Goal: Complete application form

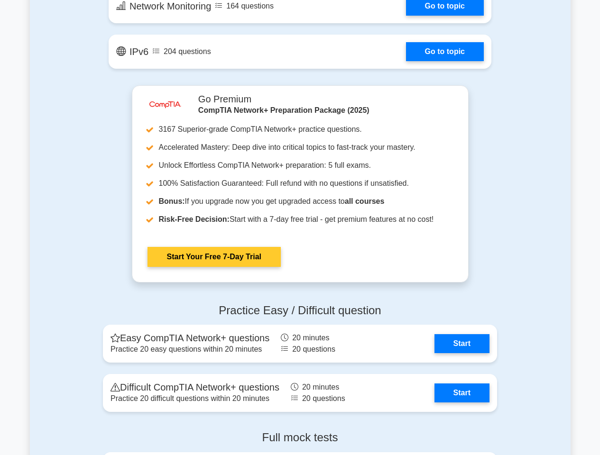
scroll to position [1660, 0]
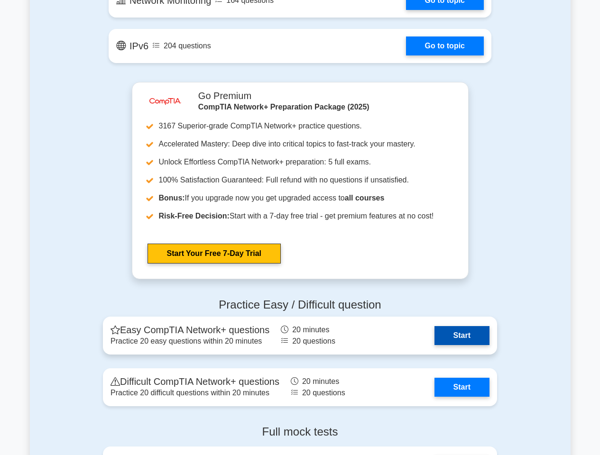
click at [439, 326] on link "Start" at bounding box center [461, 335] width 55 height 19
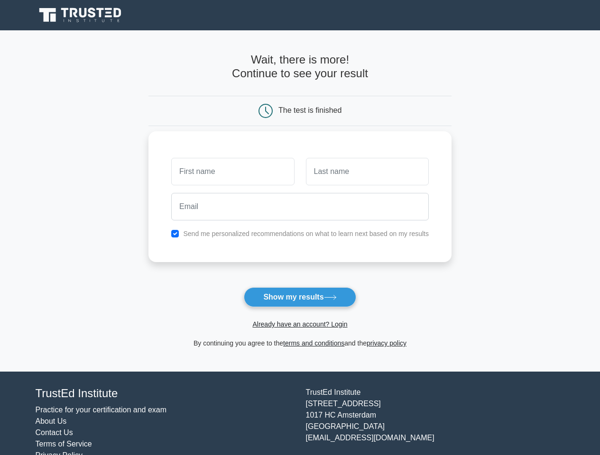
click at [262, 173] on input "text" at bounding box center [232, 172] width 123 height 28
type input "M FAHAD"
click at [321, 178] on input "text" at bounding box center [367, 172] width 123 height 28
type input "FAHAD"
click at [284, 210] on input "email" at bounding box center [300, 207] width 258 height 28
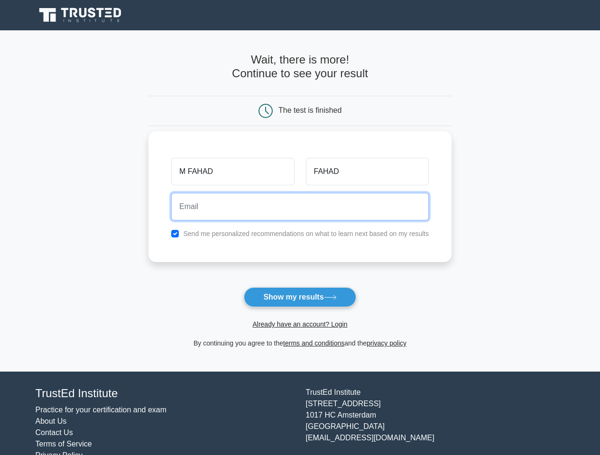
type input "[EMAIL_ADDRESS][DOMAIN_NAME]"
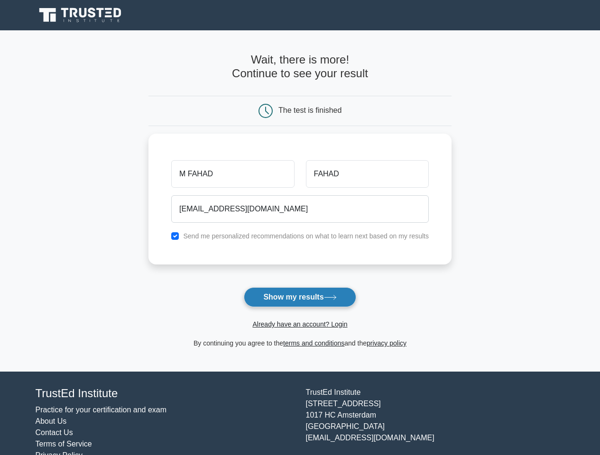
click at [297, 303] on button "Show my results" at bounding box center [300, 297] width 112 height 20
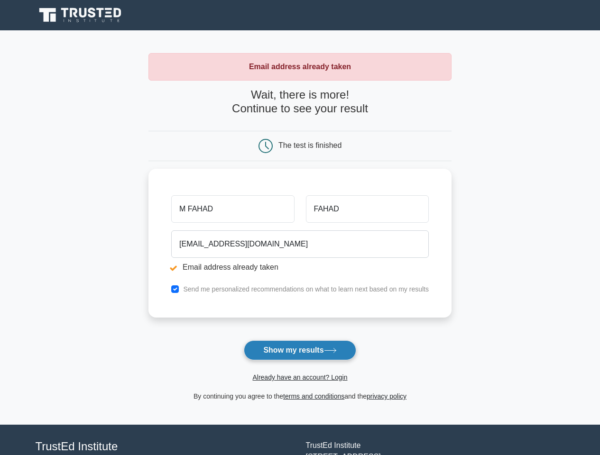
click at [288, 354] on button "Show my results" at bounding box center [300, 351] width 112 height 20
click at [302, 387] on form "Wait, there is more! Continue to see your result The test is finished M FAHAD" at bounding box center [299, 245] width 303 height 314
click at [293, 400] on link "terms and conditions" at bounding box center [313, 397] width 61 height 8
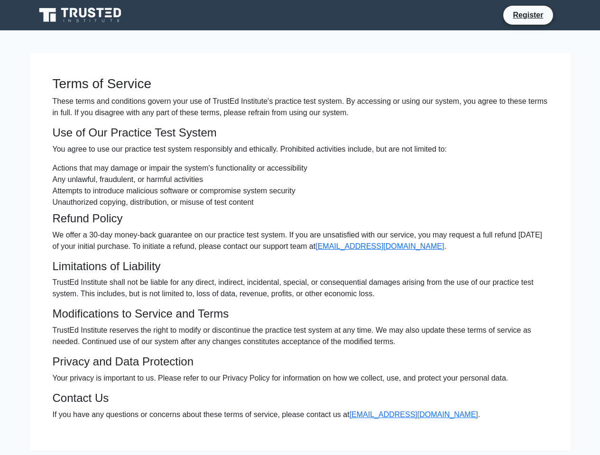
click at [419, 49] on main "Terms of Service These terms and conditions govern your use of TrustEd Institut…" at bounding box center [300, 251] width 600 height 443
click at [503, 15] on li "Register" at bounding box center [528, 15] width 50 height 20
drag, startPoint x: 493, startPoint y: 35, endPoint x: 491, endPoint y: 39, distance: 4.9
